Goal: Download file/media

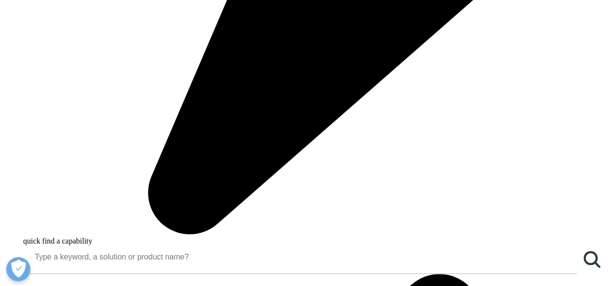
scroll to position [675, 0]
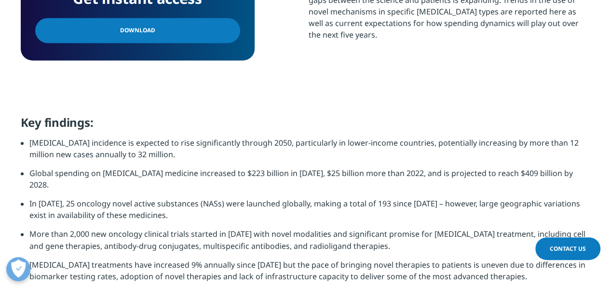
click at [228, 26] on link "Download" at bounding box center [137, 30] width 205 height 25
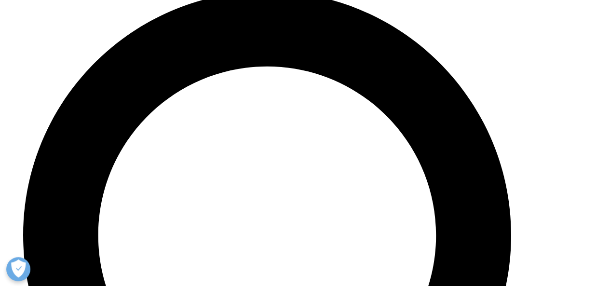
scroll to position [3301, 0]
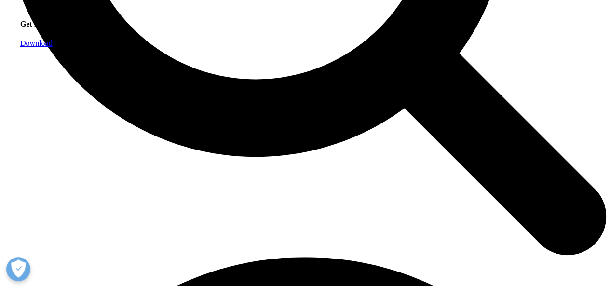
scroll to position [887, 0]
